Goal: Obtain resource: Download file/media

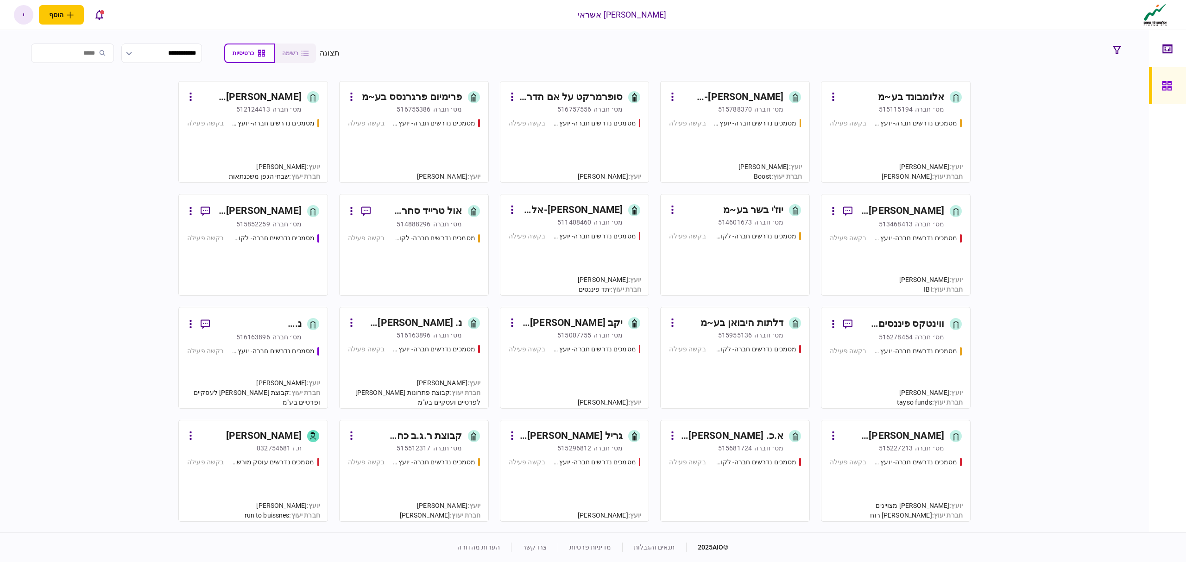
click at [877, 117] on link "אלומבונד בע~מ [PERSON_NAME]׳ חברה 515115194 מסמכים נדרשים חברה- יועץ - תהליך חב…" at bounding box center [896, 132] width 150 height 102
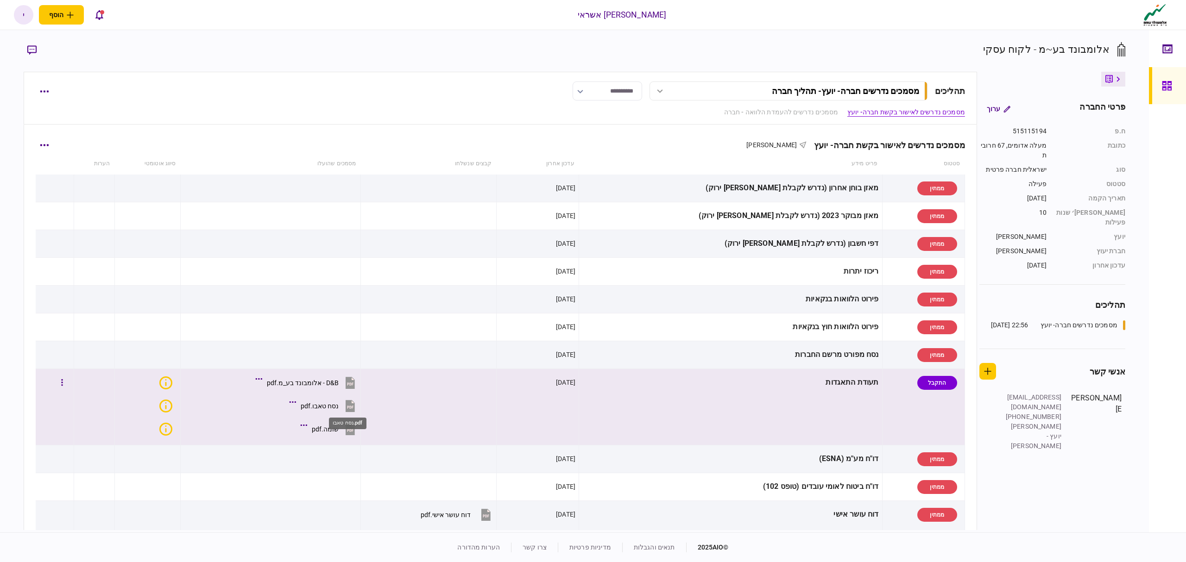
click at [339, 408] on div "נסח טאבו.pdf" at bounding box center [320, 405] width 38 height 7
click at [339, 385] on div "D&B - אלומבונד בע_מ.pdf" at bounding box center [303, 382] width 72 height 7
click at [318, 382] on div "D&B - אלומבונד בע_מ.pdf" at bounding box center [303, 382] width 72 height 7
